Goal: Task Accomplishment & Management: Use online tool/utility

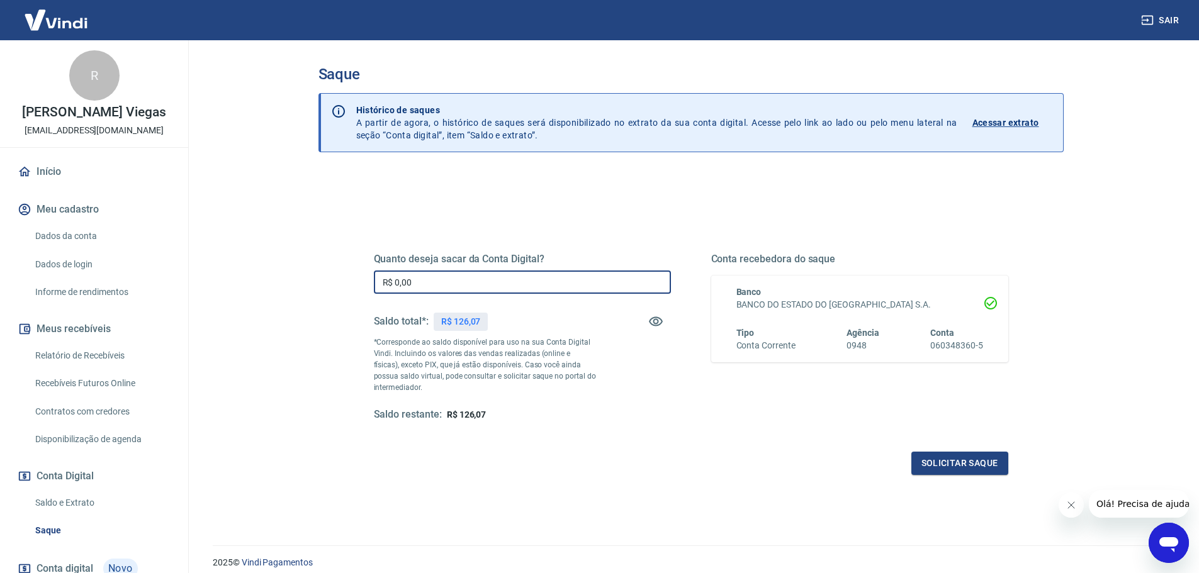
click at [440, 288] on input "R$ 0,00" at bounding box center [522, 282] width 297 height 23
type input "R$ 120,00"
click at [963, 461] on button "Solicitar saque" at bounding box center [959, 463] width 97 height 23
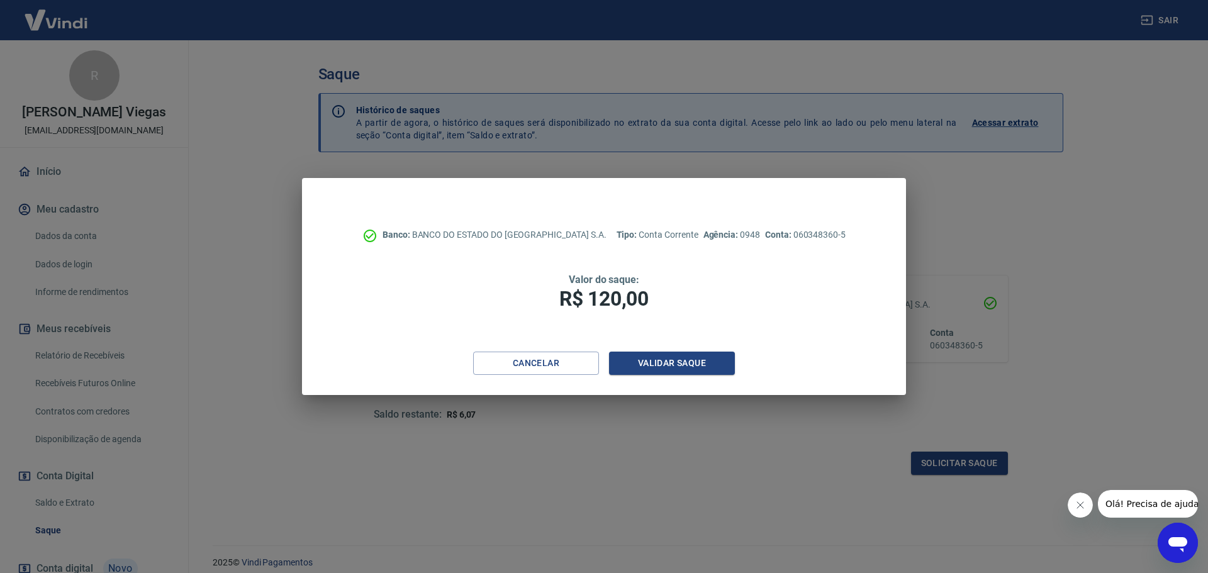
click at [680, 348] on div "Banco: BANCO DO ESTADO DO RIO GRANDE DO SUL S.A. Tipo: Conta Corrente Agência: …" at bounding box center [604, 265] width 604 height 174
click at [674, 362] on button "Validar saque" at bounding box center [672, 363] width 126 height 23
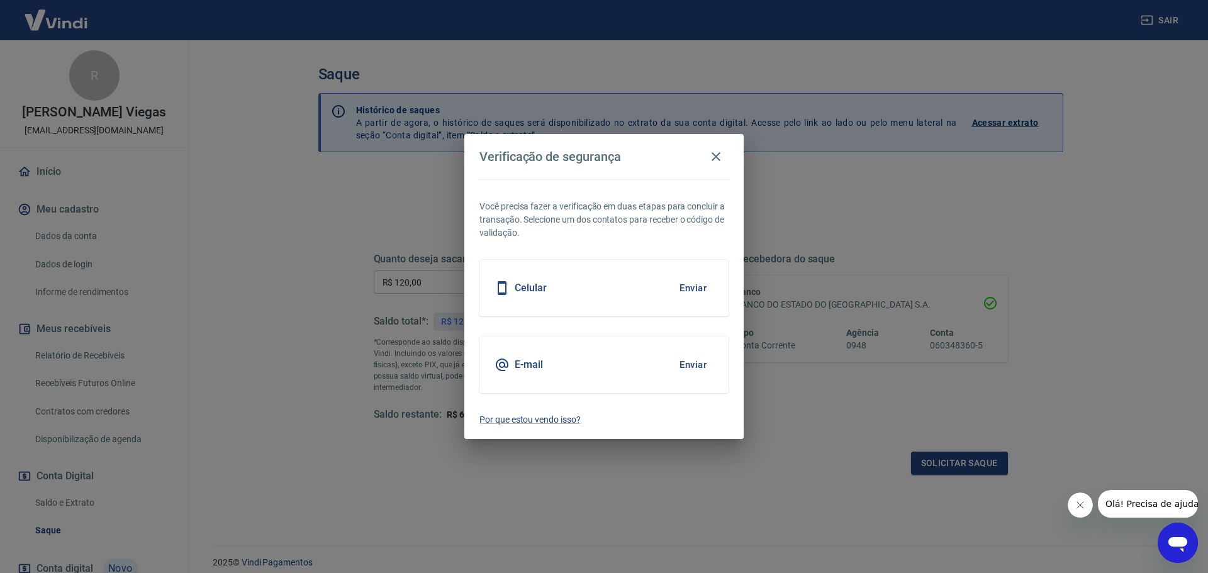
click at [690, 359] on button "Enviar" at bounding box center [693, 365] width 41 height 26
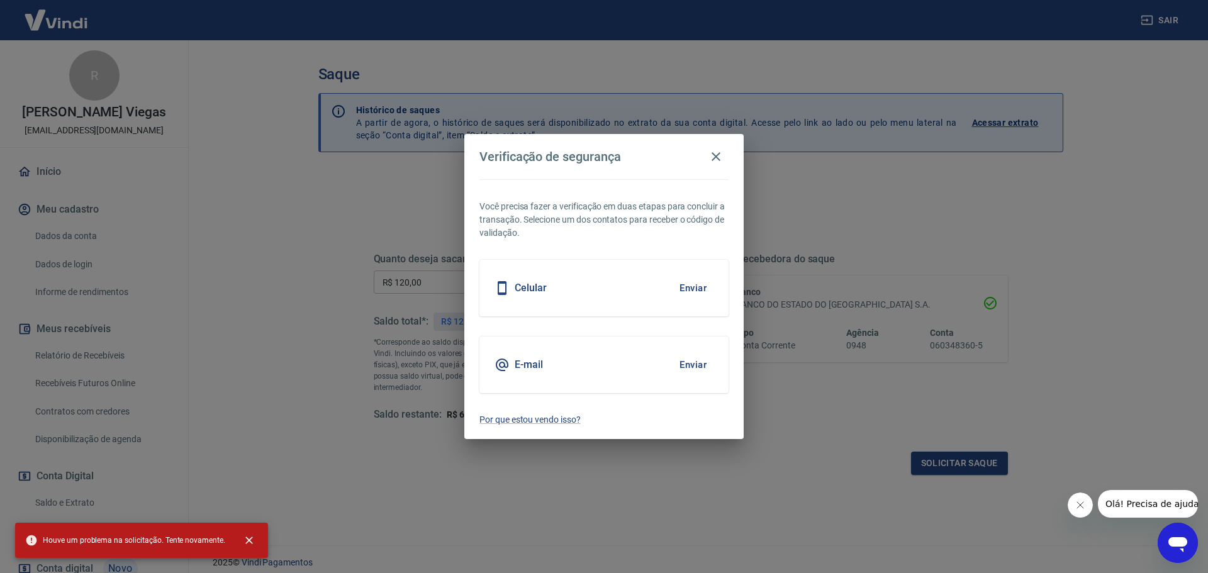
click at [970, 226] on div "Verificação de segurança Você precisa fazer a verificação em duas etapas para c…" at bounding box center [604, 286] width 1208 height 573
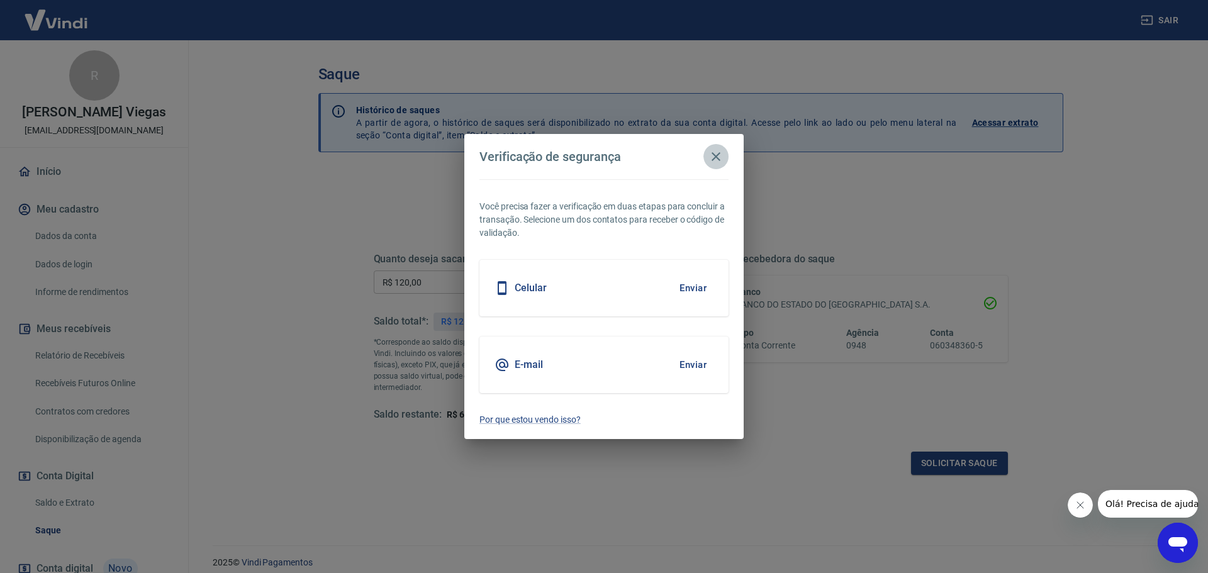
click at [719, 156] on icon "button" at bounding box center [715, 156] width 15 height 15
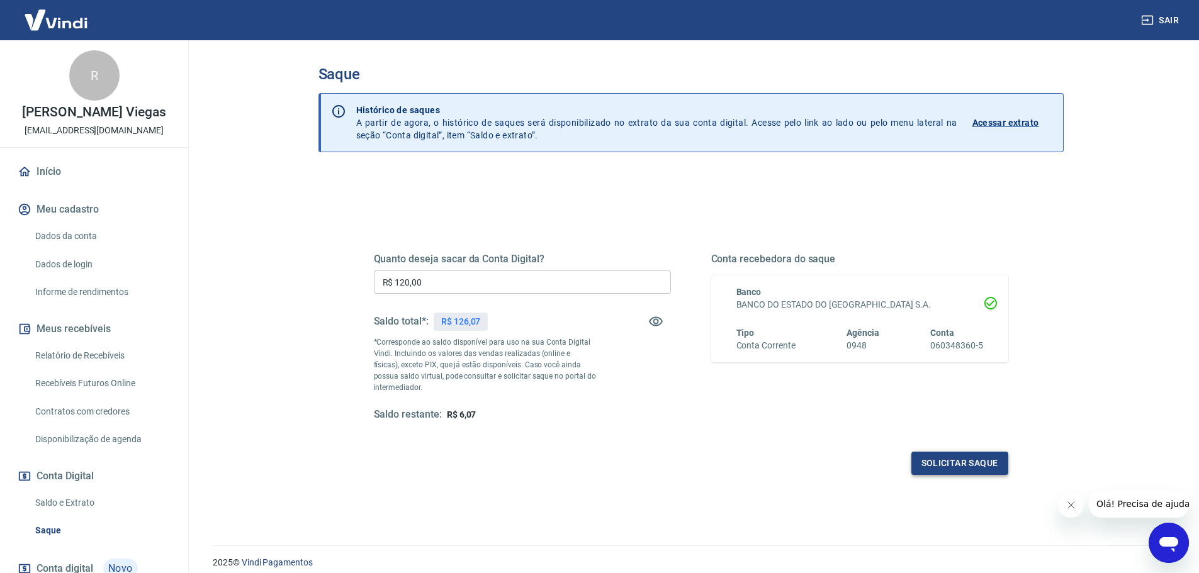
click at [951, 462] on button "Solicitar saque" at bounding box center [959, 463] width 97 height 23
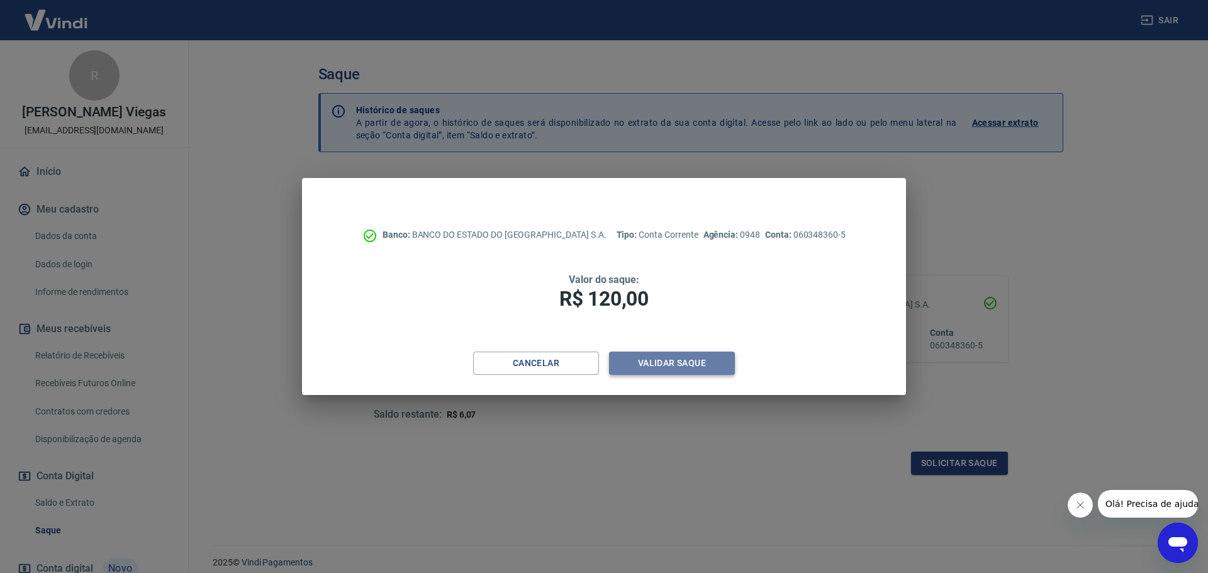
click at [683, 359] on button "Validar saque" at bounding box center [672, 363] width 126 height 23
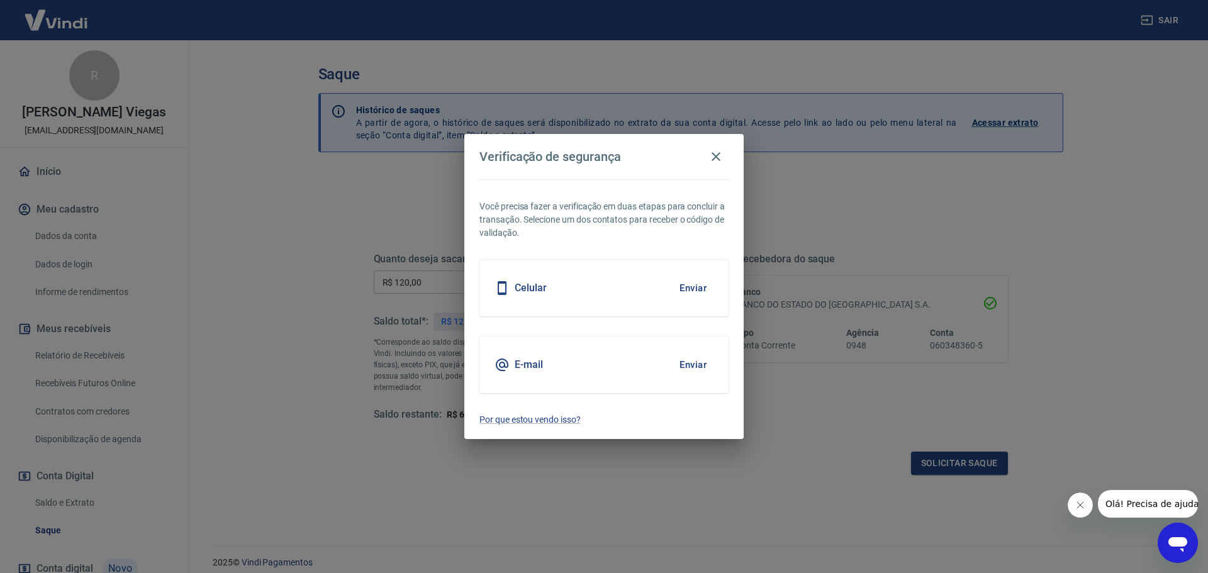
click at [695, 362] on button "Enviar" at bounding box center [693, 365] width 41 height 26
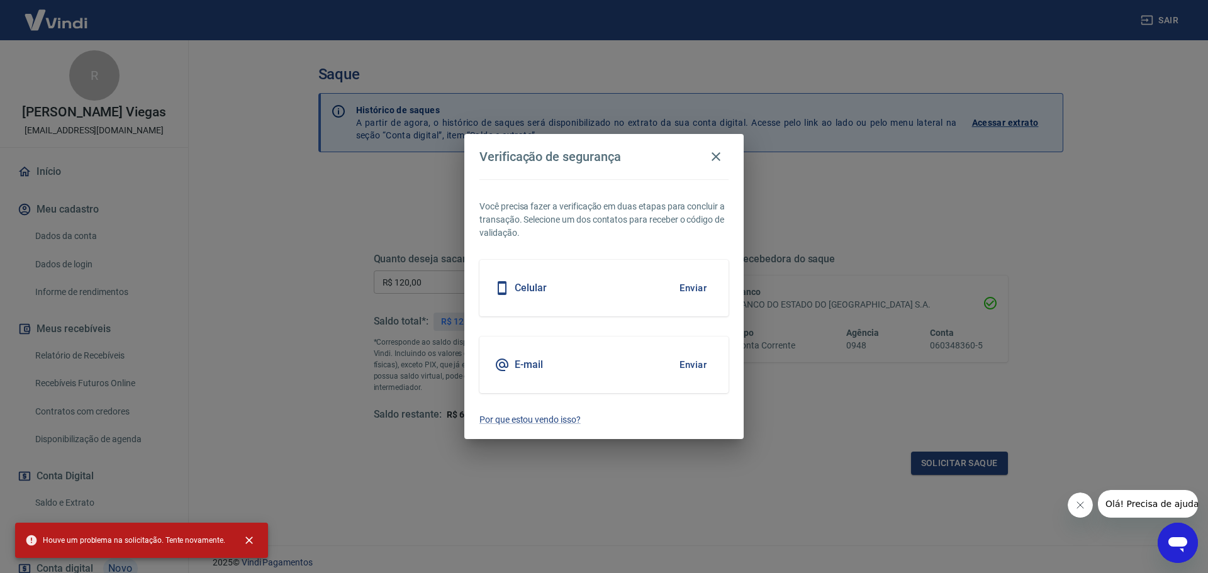
drag, startPoint x: 1116, startPoint y: 136, endPoint x: 1155, endPoint y: 94, distance: 57.9
click at [1119, 134] on div "Verificação de segurança Você precisa fazer a verificação em duas etapas para c…" at bounding box center [604, 286] width 1208 height 573
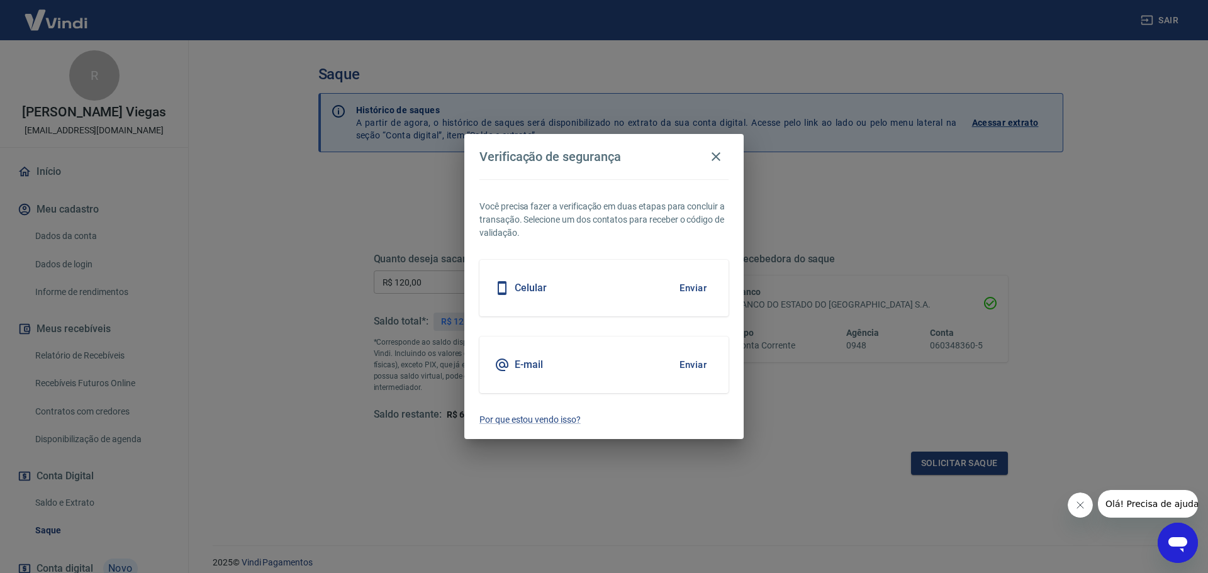
click at [1175, 23] on div "Verificação de segurança Você precisa fazer a verificação em duas etapas para c…" at bounding box center [604, 286] width 1208 height 573
click at [1163, 20] on div "Verificação de segurança Você precisa fazer a verificação em duas etapas para c…" at bounding box center [604, 286] width 1208 height 573
click at [712, 160] on icon "button" at bounding box center [716, 156] width 9 height 9
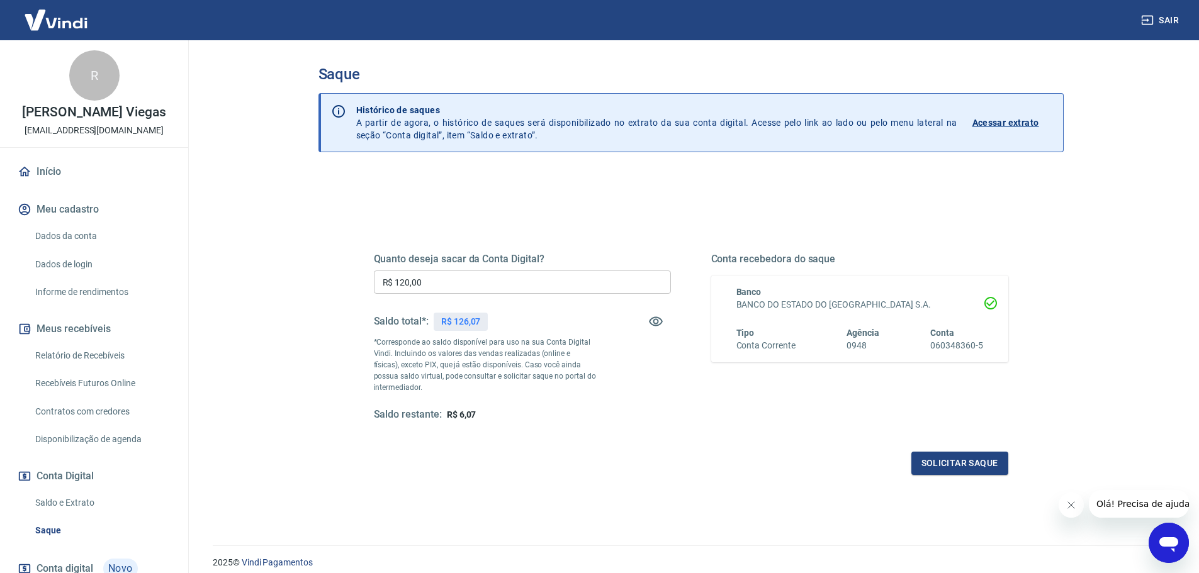
click at [1160, 13] on button "Sair" at bounding box center [1160, 20] width 45 height 23
drag, startPoint x: 424, startPoint y: 280, endPoint x: 350, endPoint y: 267, distance: 75.3
click at [350, 267] on div "Quanto deseja sacar da Conta Digital? R$ 0,00 ​ Saldo total*: R$ 126,07 *Corres…" at bounding box center [691, 344] width 695 height 293
click at [319, 261] on div "Quanto deseja sacar da Conta Digital? R$ 0,00 ​ Saldo total*: R$ 126,07 *Corres…" at bounding box center [690, 397] width 745 height 450
drag, startPoint x: 440, startPoint y: 279, endPoint x: 396, endPoint y: 277, distance: 44.1
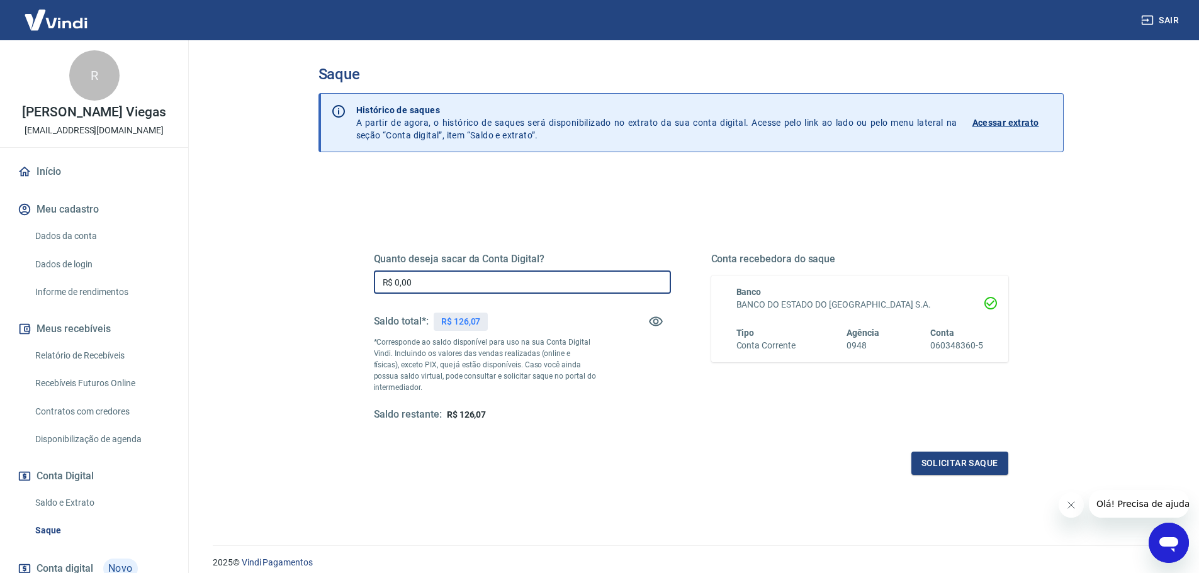
click at [396, 277] on input "R$ 0,00" at bounding box center [522, 282] width 297 height 23
type input "R$ 50,00"
click at [971, 461] on button "Solicitar saque" at bounding box center [959, 463] width 97 height 23
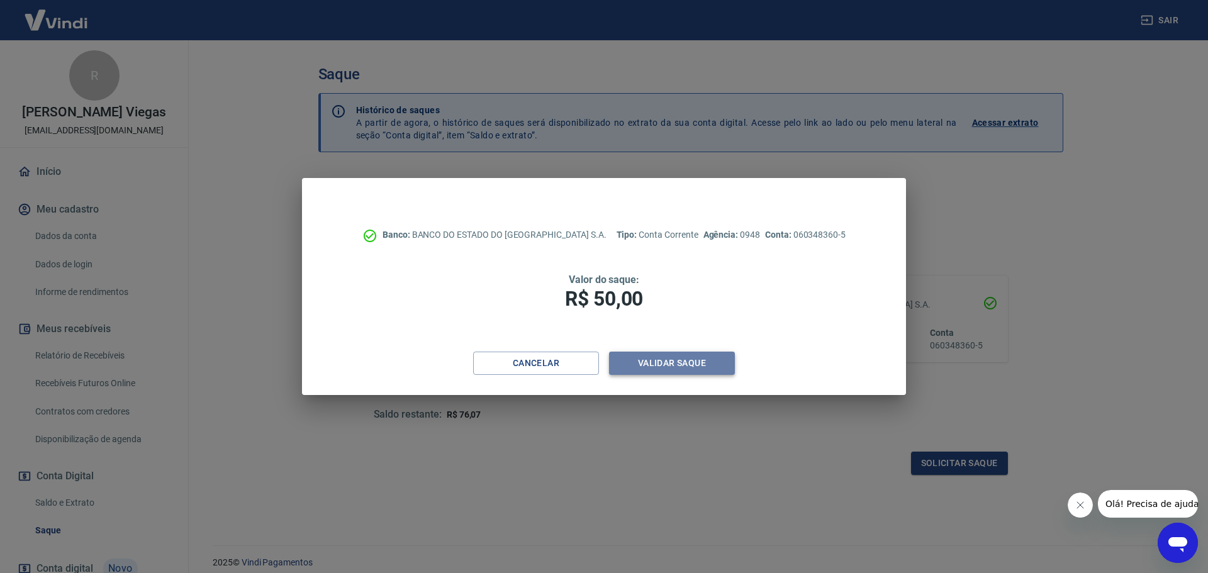
click at [697, 366] on button "Validar saque" at bounding box center [672, 363] width 126 height 23
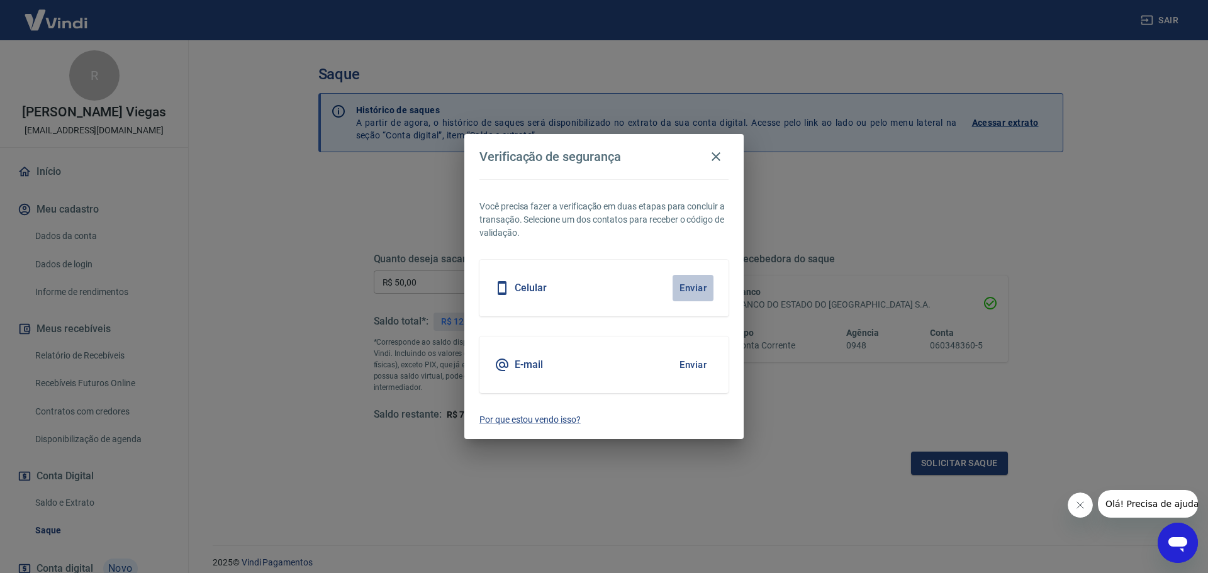
click at [682, 279] on button "Enviar" at bounding box center [693, 288] width 41 height 26
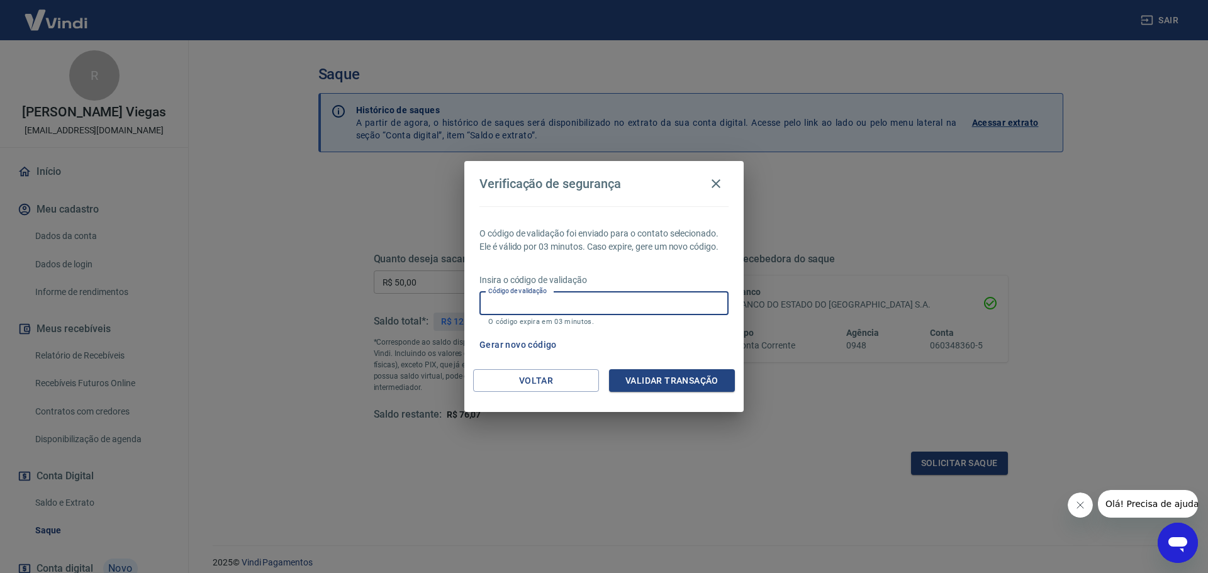
click at [629, 311] on input "Código de validação" at bounding box center [603, 303] width 249 height 23
type input "706815"
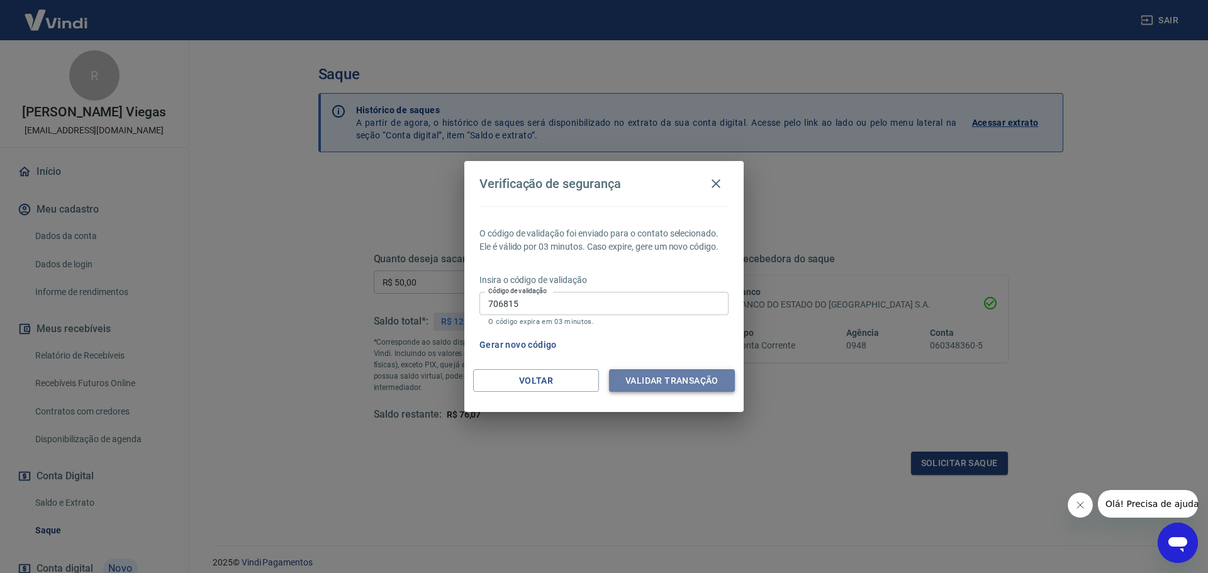
click at [708, 372] on button "Validar transação" at bounding box center [672, 380] width 126 height 23
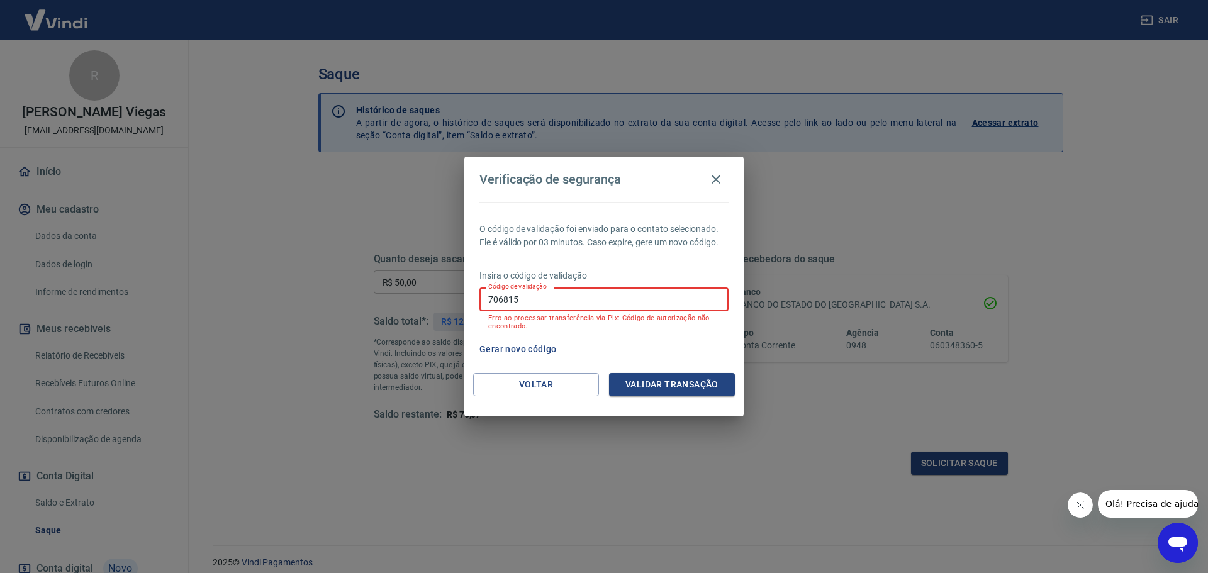
drag, startPoint x: 550, startPoint y: 302, endPoint x: 482, endPoint y: 301, distance: 68.0
click at [482, 301] on input "706815" at bounding box center [603, 299] width 249 height 23
type input "662066"
click at [651, 381] on button "Validar transação" at bounding box center [672, 384] width 126 height 23
